Goal: Information Seeking & Learning: Learn about a topic

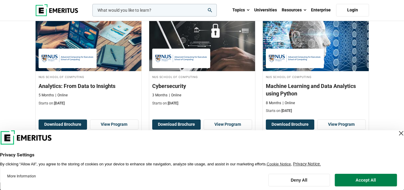
scroll to position [407, 0]
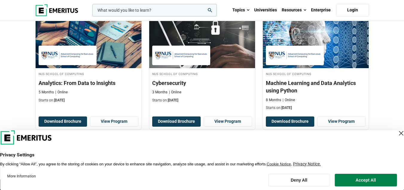
click at [397, 137] on div "Close Layer" at bounding box center [401, 133] width 8 height 8
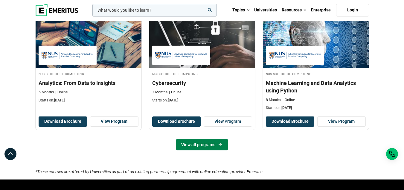
click at [215, 146] on link "View all programs" at bounding box center [202, 144] width 52 height 11
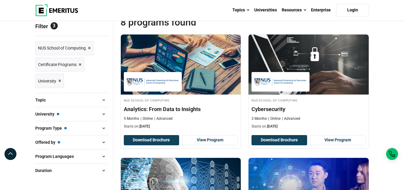
scroll to position [58, 0]
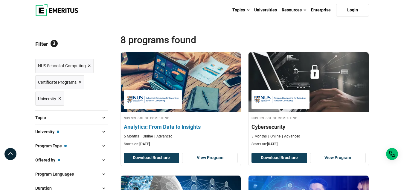
click at [157, 126] on h4 "Analytics: From Data to Insights" at bounding box center [181, 126] width 114 height 7
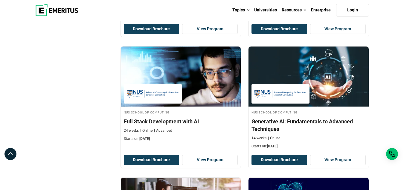
scroll to position [325, 0]
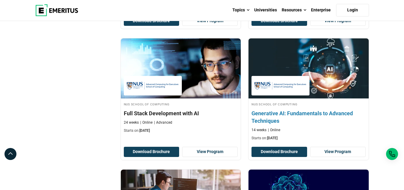
click at [314, 82] on img at bounding box center [309, 68] width 132 height 66
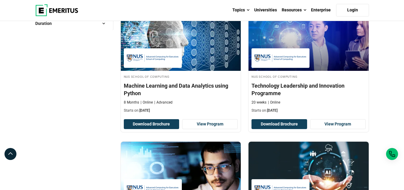
scroll to position [219, 0]
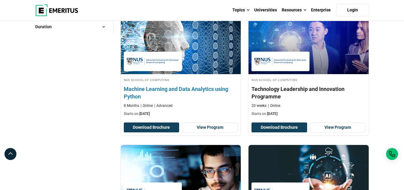
click at [175, 84] on div "NUS School of Computing Machine Learning and Data Analytics using Python 8 Mont…" at bounding box center [181, 96] width 120 height 39
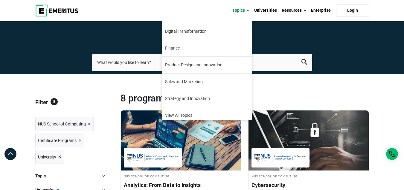
scroll to position [67, 0]
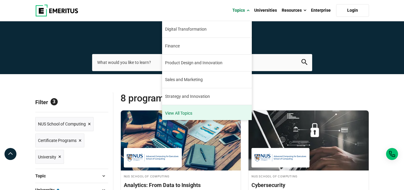
click at [210, 118] on link "View All Topics" at bounding box center [207, 113] width 90 height 16
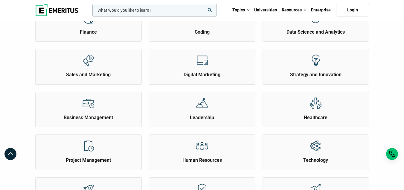
scroll to position [171, 0]
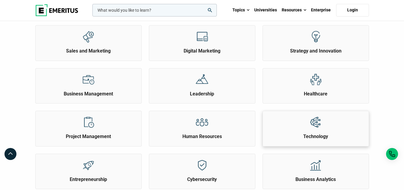
click at [342, 124] on div "Technology" at bounding box center [316, 125] width 106 height 29
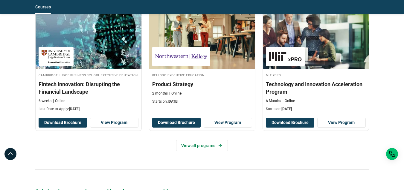
scroll to position [561, 0]
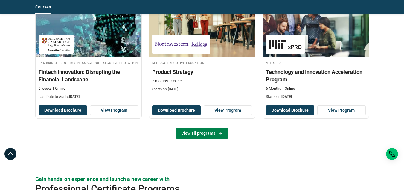
click at [207, 133] on link "View all programs" at bounding box center [202, 132] width 52 height 11
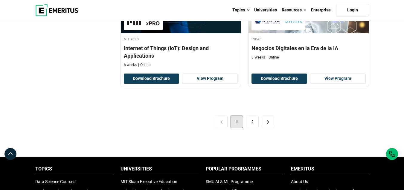
scroll to position [1280, 0]
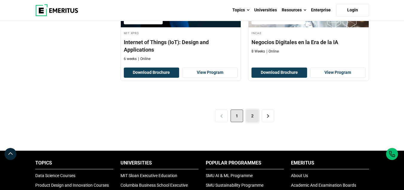
click at [254, 120] on link "2" at bounding box center [252, 115] width 13 height 13
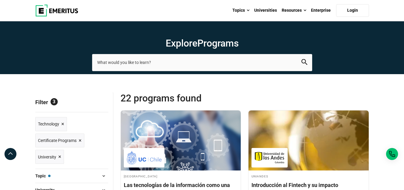
click at [379, 69] on section "Explore Programs leadership marketing project management data science product m…" at bounding box center [202, 47] width 404 height 53
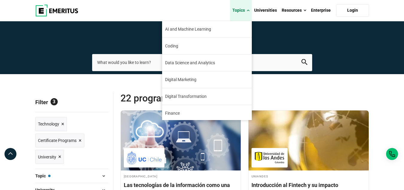
click at [250, 8] on span at bounding box center [248, 10] width 3 height 6
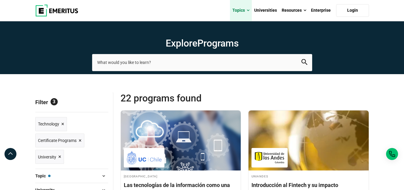
click at [250, 8] on span at bounding box center [248, 10] width 3 height 6
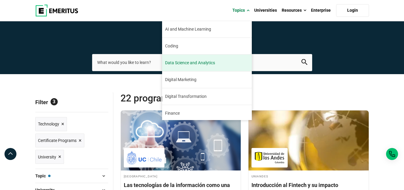
click at [202, 68] on link "Data Science and Analytics" at bounding box center [207, 62] width 90 height 16
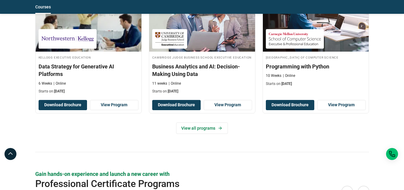
scroll to position [590, 0]
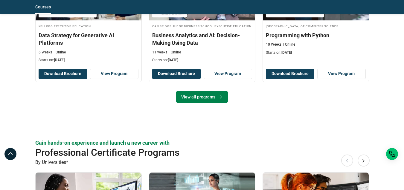
click at [211, 102] on link "View all programs" at bounding box center [202, 96] width 52 height 11
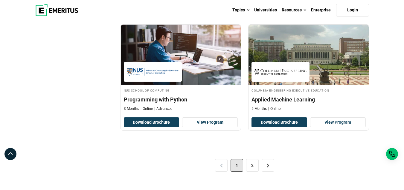
scroll to position [1252, 0]
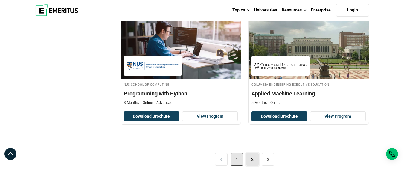
click at [252, 160] on link "2" at bounding box center [252, 159] width 13 height 13
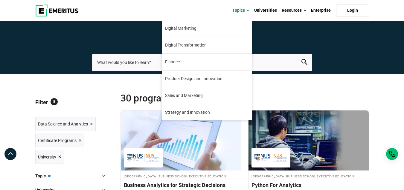
scroll to position [69, 0]
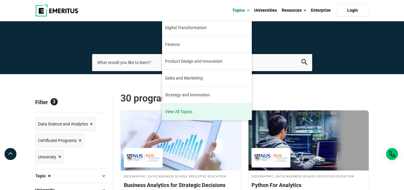
click at [192, 107] on link "View All Topics" at bounding box center [207, 111] width 90 height 16
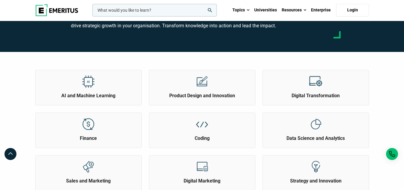
scroll to position [28, 0]
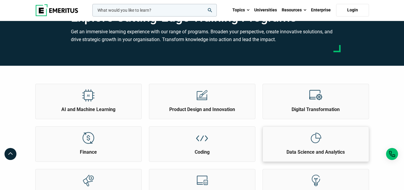
click at [308, 142] on div at bounding box center [316, 137] width 22 height 22
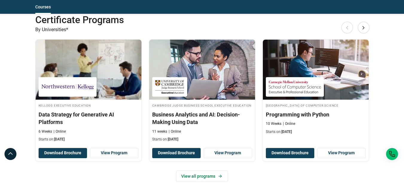
scroll to position [514, 0]
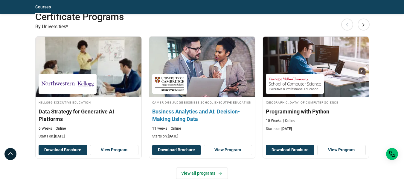
click at [225, 101] on h4 "Cambridge Judge Business School Executive Education" at bounding box center [202, 101] width 100 height 5
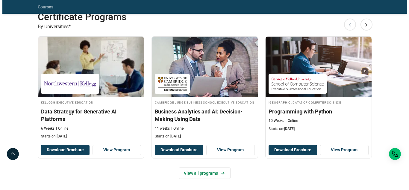
scroll to position [0, 0]
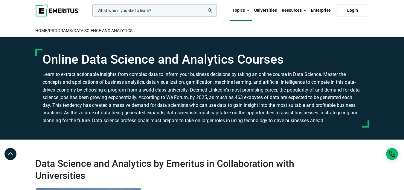
click at [160, 10] on input "woocommerce-product-search-field-0" at bounding box center [155, 10] width 125 height 13
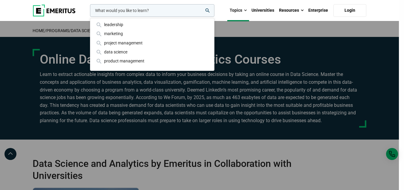
click at [160, 10] on input "woocommerce-product-search-field-0" at bounding box center [152, 10] width 125 height 13
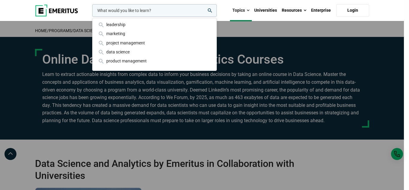
click at [160, 10] on input "woocommerce-product-search-field-0" at bounding box center [154, 10] width 125 height 13
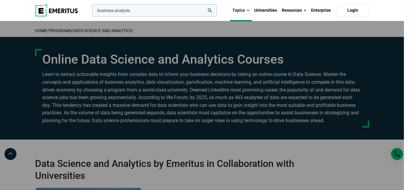
type input "business analysis"
click at [91, 12] on button "search" at bounding box center [91, 12] width 0 height 0
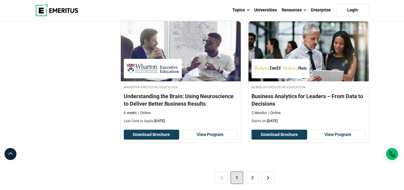
scroll to position [1268, 0]
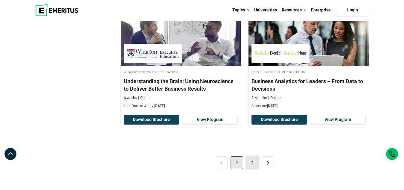
click at [250, 162] on link "2" at bounding box center [252, 162] width 13 height 13
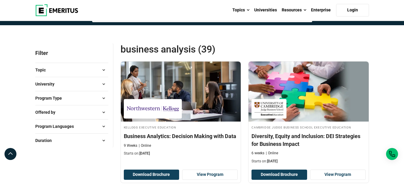
scroll to position [46, 0]
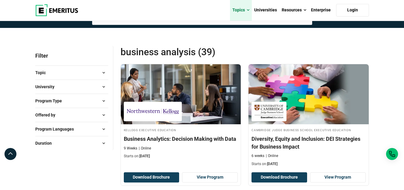
click at [238, 11] on link "Topics" at bounding box center [241, 10] width 22 height 21
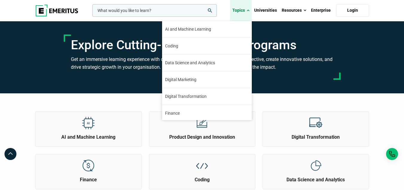
click at [246, 13] on link "Topics" at bounding box center [241, 10] width 22 height 21
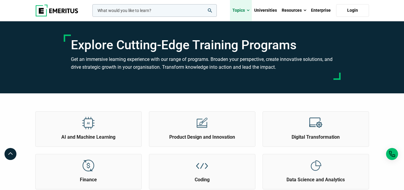
click at [246, 11] on link "Topics" at bounding box center [241, 10] width 22 height 21
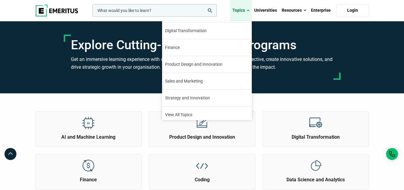
scroll to position [69, 0]
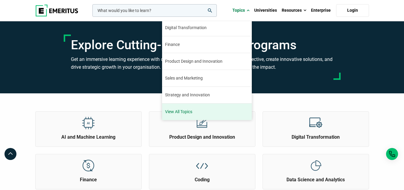
click at [181, 114] on link "View All Topics" at bounding box center [207, 111] width 90 height 16
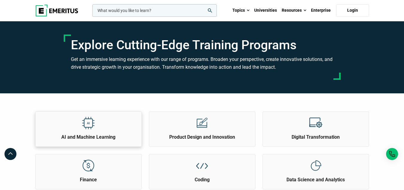
click at [95, 126] on div at bounding box center [88, 122] width 22 height 22
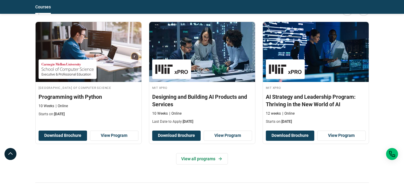
scroll to position [729, 0]
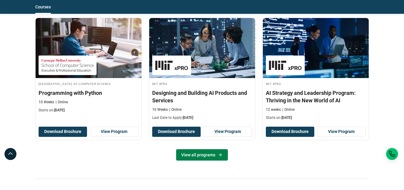
click at [201, 160] on link "View all programs" at bounding box center [202, 154] width 52 height 11
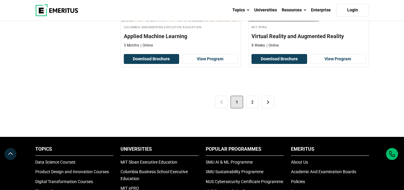
scroll to position [1326, 0]
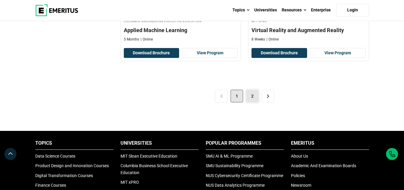
click at [255, 96] on link "2" at bounding box center [252, 96] width 13 height 13
